Goal: Obtain resource: Obtain resource

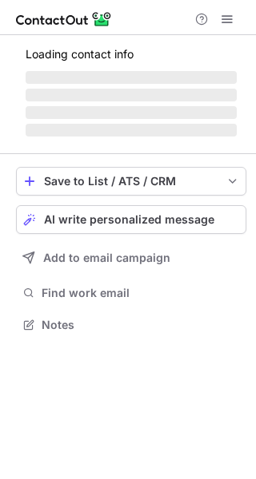
scroll to position [335, 256]
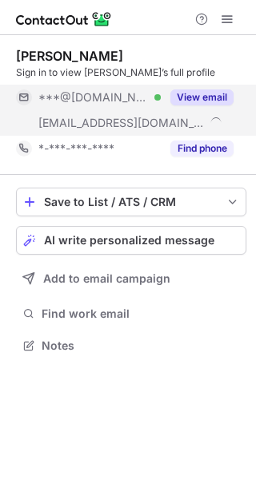
click at [203, 97] on button "View email" at bounding box center [201, 97] width 63 height 16
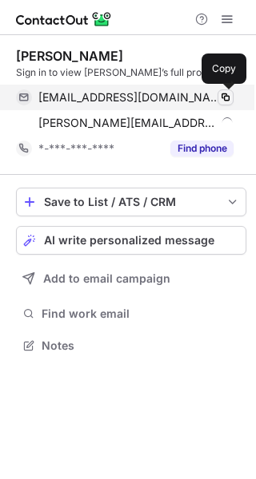
click at [221, 98] on span at bounding box center [225, 97] width 13 height 13
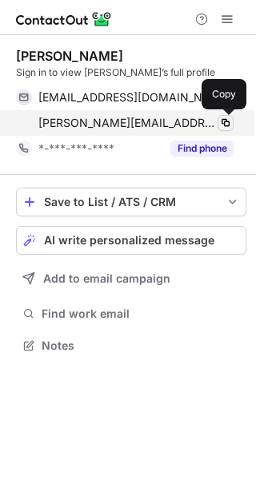
click at [224, 120] on span at bounding box center [225, 123] width 13 height 13
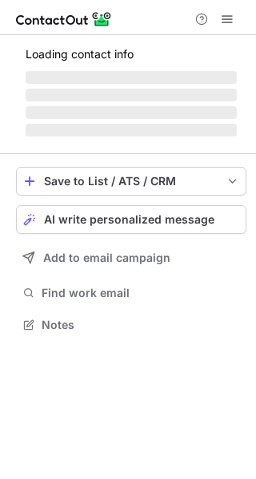
scroll to position [335, 256]
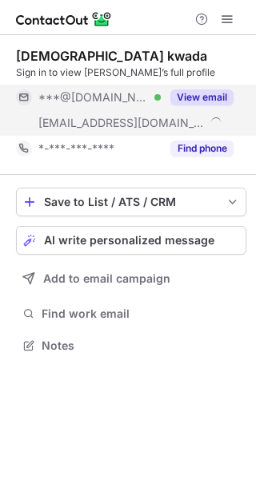
click at [204, 94] on button "View email" at bounding box center [201, 97] width 63 height 16
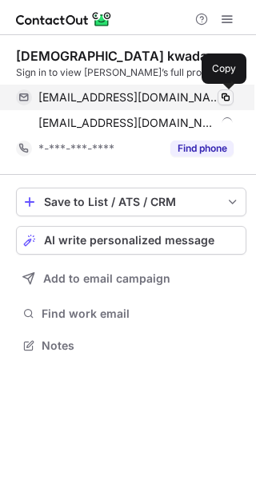
click at [228, 97] on span at bounding box center [225, 97] width 13 height 13
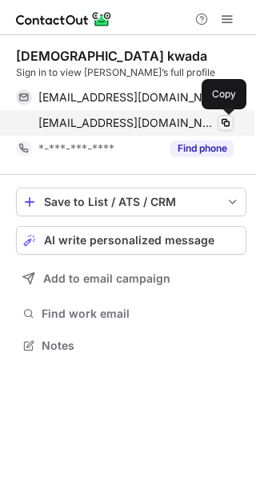
click at [224, 120] on span at bounding box center [225, 123] width 13 height 13
